Goal: Information Seeking & Learning: Learn about a topic

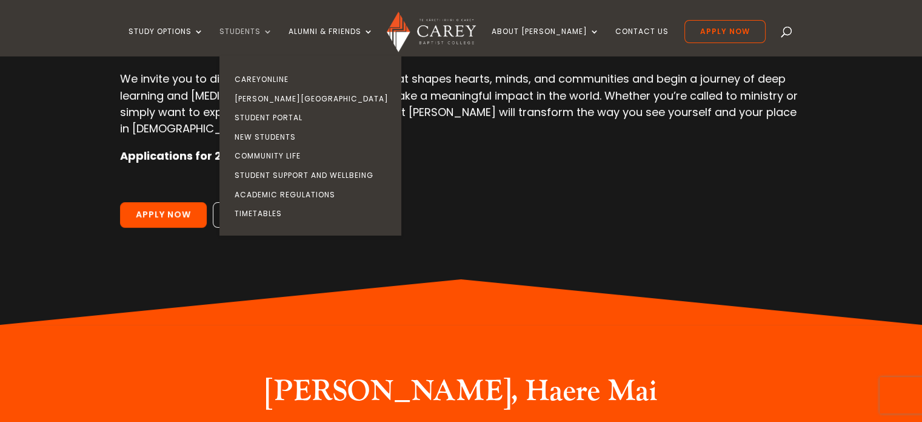
scroll to position [182, 0]
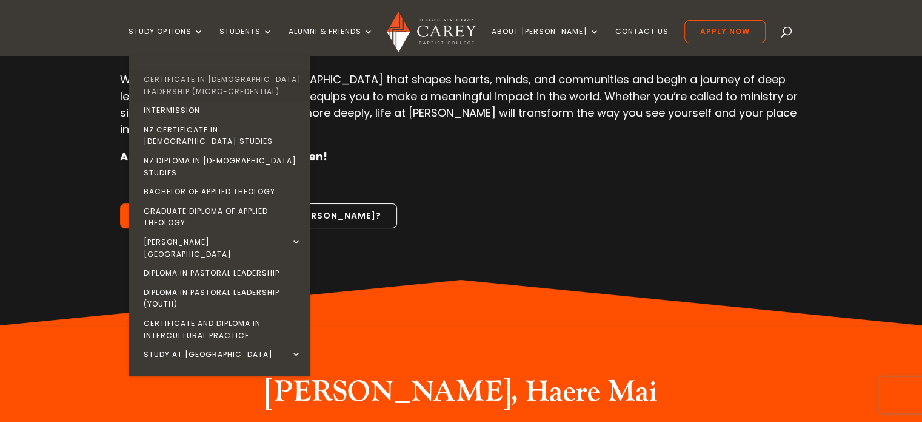
click at [183, 82] on link "Certificate in [DEMOGRAPHIC_DATA] Leadership (Micro-credential)" at bounding box center [223, 85] width 182 height 31
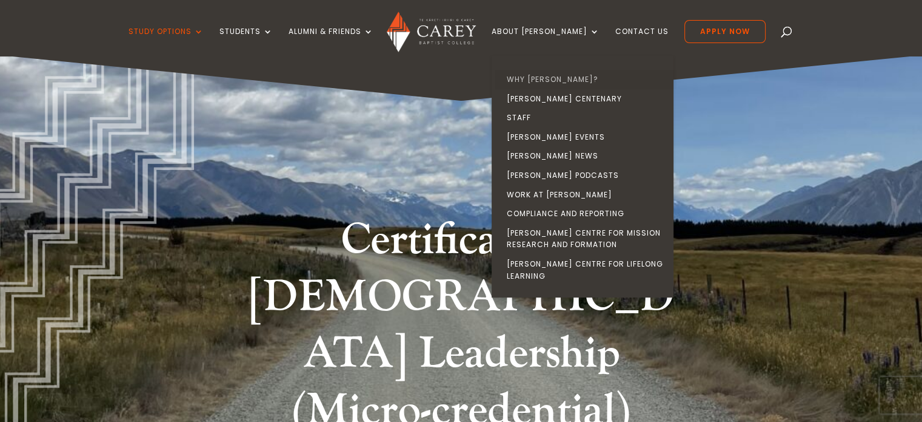
click at [565, 79] on link "Why [PERSON_NAME]?" at bounding box center [586, 79] width 182 height 19
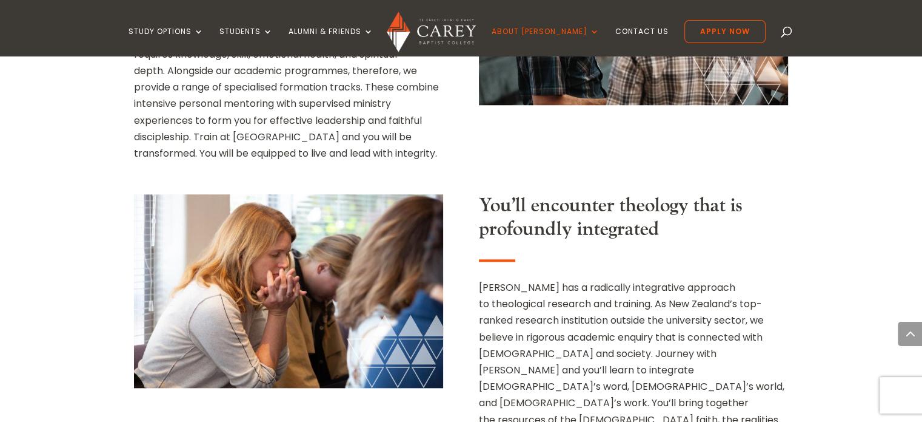
scroll to position [1152, 0]
